Goal: Find specific page/section: Find specific page/section

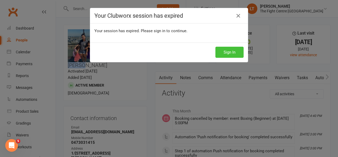
click at [225, 48] on button "Sign In" at bounding box center [229, 52] width 28 height 11
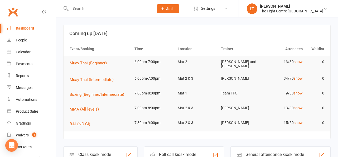
drag, startPoint x: 0, startPoint y: 0, endPoint x: 97, endPoint y: 8, distance: 97.5
click at [97, 8] on input "text" at bounding box center [109, 8] width 81 height 7
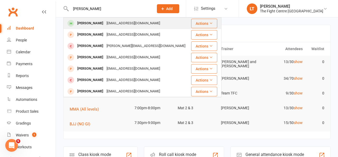
type input "[PERSON_NAME]"
click at [98, 21] on div "[PERSON_NAME]" at bounding box center [90, 23] width 29 height 8
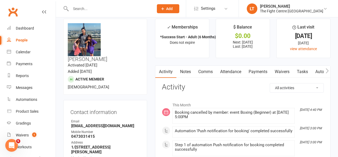
scroll to position [6, 0]
click at [99, 21] on div "upload photo change photo [PERSON_NAME] Activated [DATE] Added [DATE] Active me…" at bounding box center [105, 56] width 84 height 76
